Goal: Navigation & Orientation: Find specific page/section

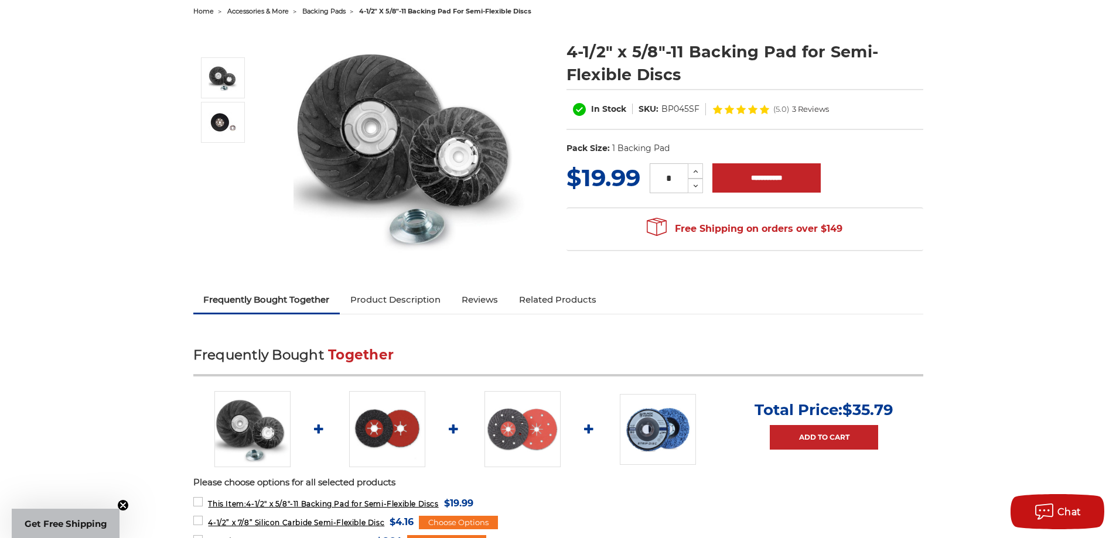
scroll to position [136, 0]
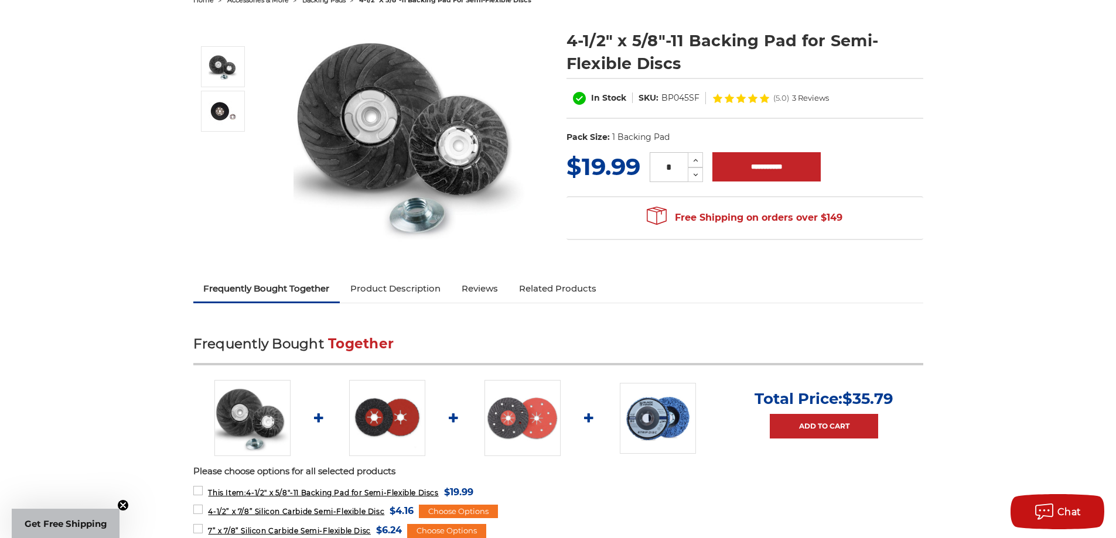
click at [383, 413] on img at bounding box center [387, 418] width 76 height 76
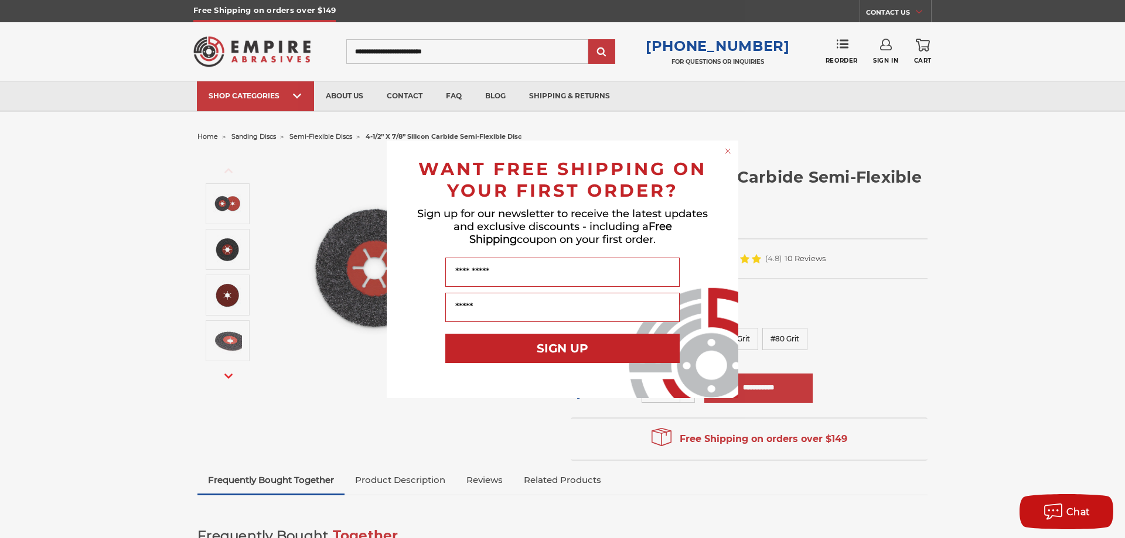
click at [727, 151] on icon "Close dialog" at bounding box center [727, 151] width 5 height 5
